Goal: Task Accomplishment & Management: Use online tool/utility

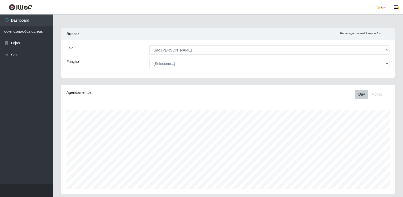
select select "168"
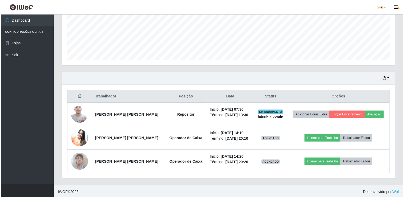
scroll to position [110, 333]
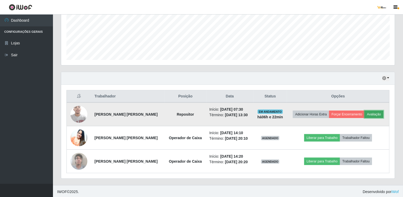
click at [379, 112] on button "Avaliação" at bounding box center [373, 114] width 19 height 7
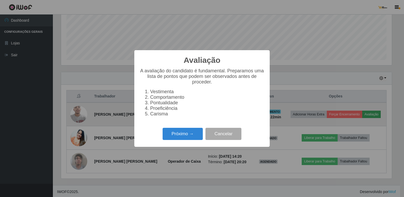
scroll to position [110, 331]
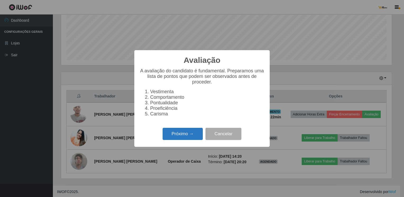
click at [184, 137] on button "Próximo →" at bounding box center [183, 134] width 40 height 12
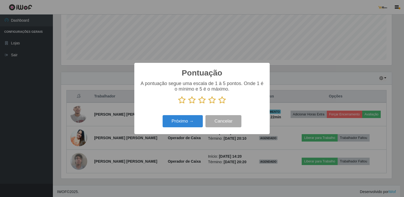
click at [201, 98] on icon at bounding box center [201, 100] width 7 height 8
click at [198, 104] on input "radio" at bounding box center [198, 104] width 0 height 0
click at [193, 124] on button "Próximo →" at bounding box center [183, 121] width 40 height 12
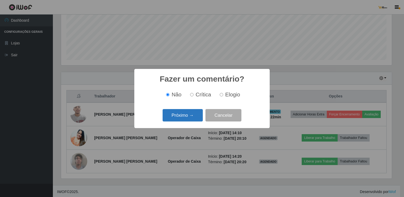
click at [188, 115] on button "Próximo →" at bounding box center [183, 115] width 40 height 12
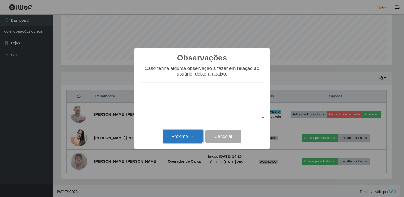
click at [184, 137] on button "Próximo →" at bounding box center [183, 136] width 40 height 12
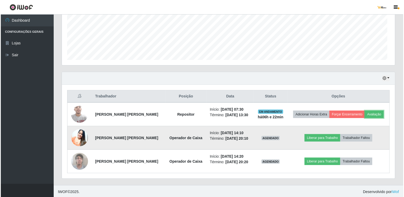
scroll to position [110, 333]
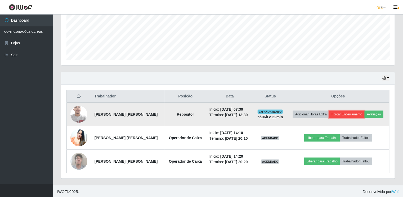
click at [354, 112] on button "Forçar Encerramento" at bounding box center [346, 114] width 35 height 7
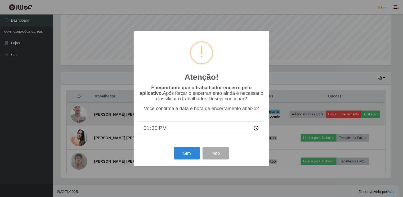
scroll to position [110, 331]
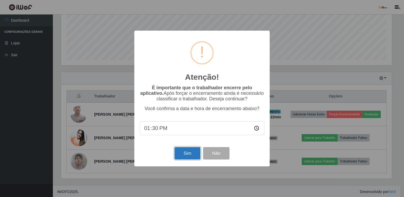
click at [196, 151] on button "Sim" at bounding box center [188, 153] width 26 height 12
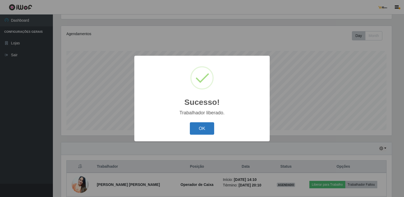
click at [206, 129] on button "OK" at bounding box center [202, 129] width 25 height 12
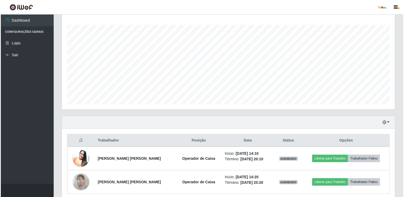
scroll to position [106, 0]
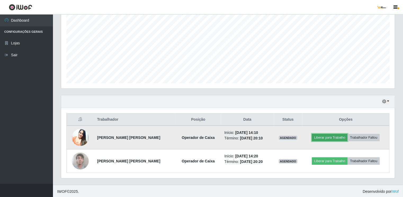
click at [340, 135] on button "Liberar para Trabalho" at bounding box center [330, 137] width 36 height 7
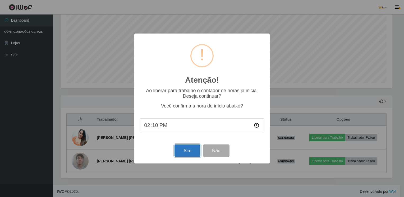
click at [191, 156] on button "Sim" at bounding box center [188, 151] width 26 height 12
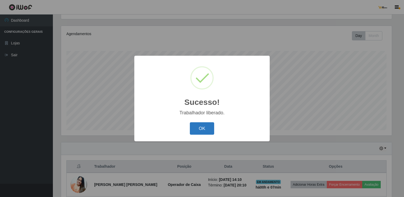
click at [211, 131] on button "OK" at bounding box center [202, 129] width 25 height 12
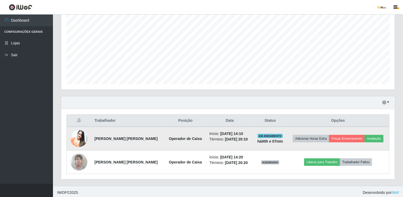
scroll to position [106, 0]
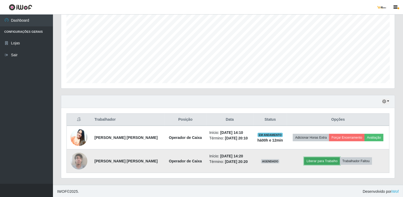
click at [332, 161] on button "Liberar para Trabalho" at bounding box center [322, 161] width 36 height 7
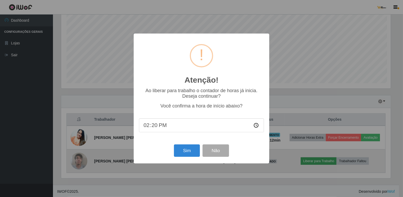
scroll to position [110, 331]
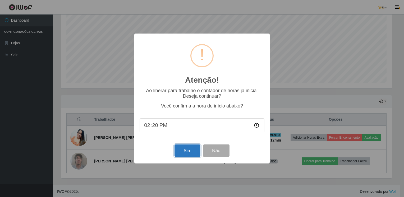
click at [185, 153] on button "Sim" at bounding box center [188, 151] width 26 height 12
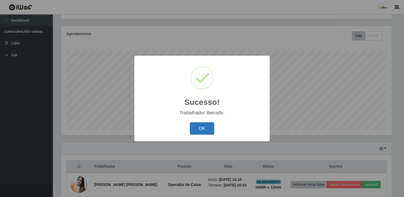
click at [207, 128] on button "OK" at bounding box center [202, 129] width 25 height 12
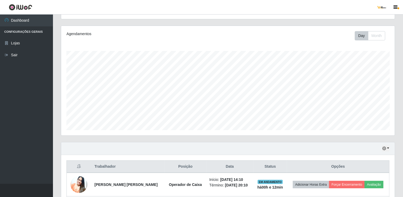
scroll to position [106, 0]
